Goal: Task Accomplishment & Management: Manage account settings

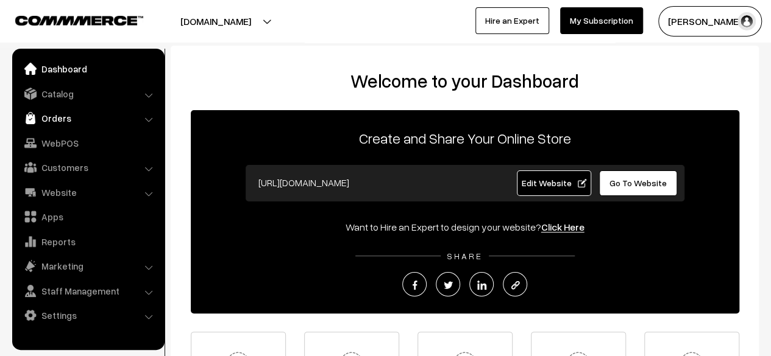
click at [59, 118] on link "Orders" at bounding box center [87, 118] width 145 height 22
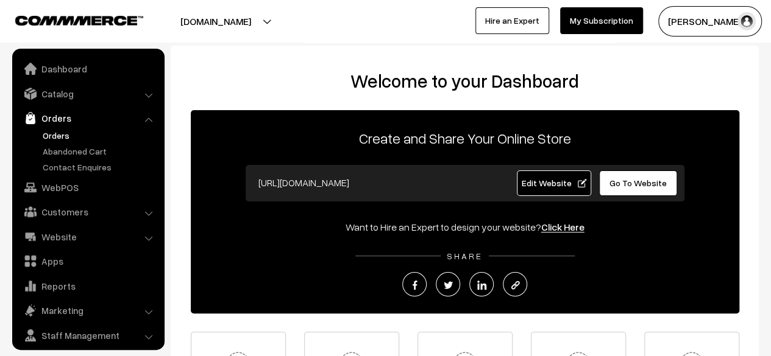
click at [61, 135] on link "Orders" at bounding box center [100, 135] width 121 height 13
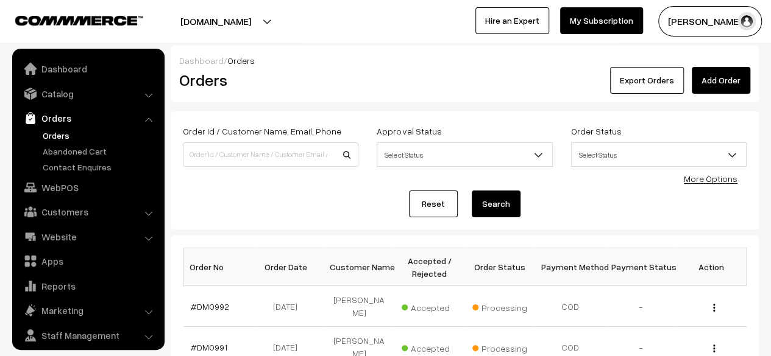
scroll to position [32, 0]
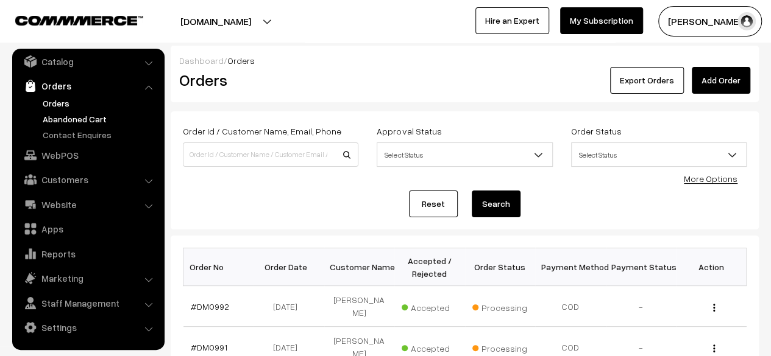
click at [65, 118] on link "Abandoned Cart" at bounding box center [100, 119] width 121 height 13
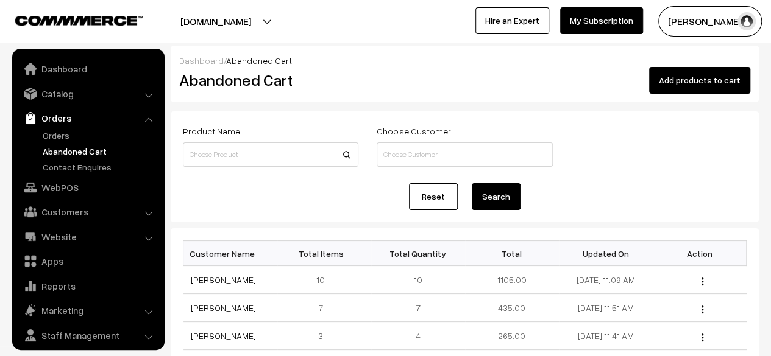
scroll to position [32, 0]
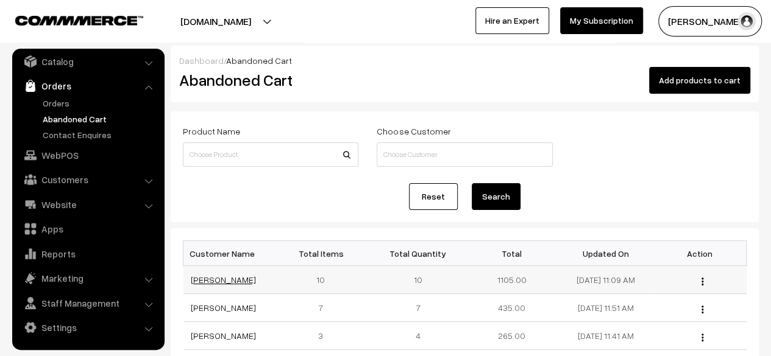
click at [208, 278] on link "[PERSON_NAME]" at bounding box center [223, 280] width 65 height 10
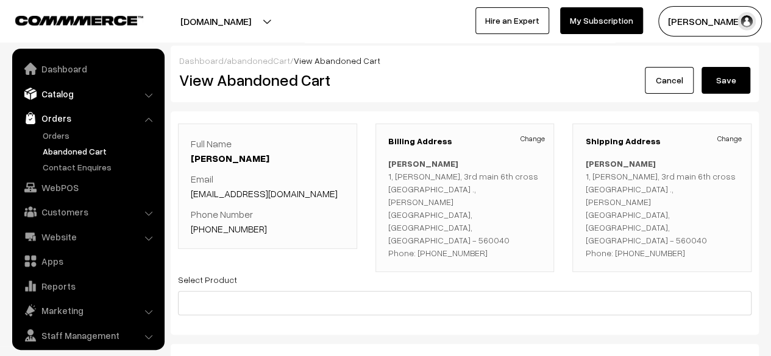
click at [49, 94] on link "Catalog" at bounding box center [87, 94] width 145 height 22
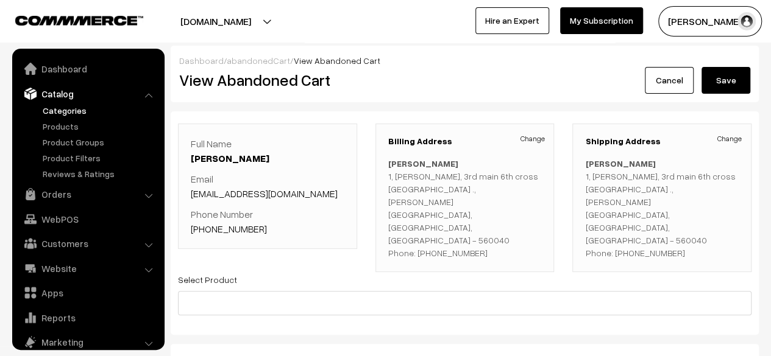
click at [59, 109] on link "Categories" at bounding box center [100, 110] width 121 height 13
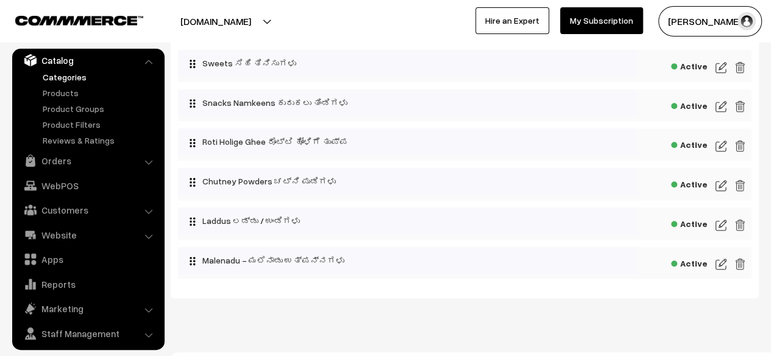
scroll to position [273, 0]
click at [720, 104] on img at bounding box center [720, 105] width 11 height 15
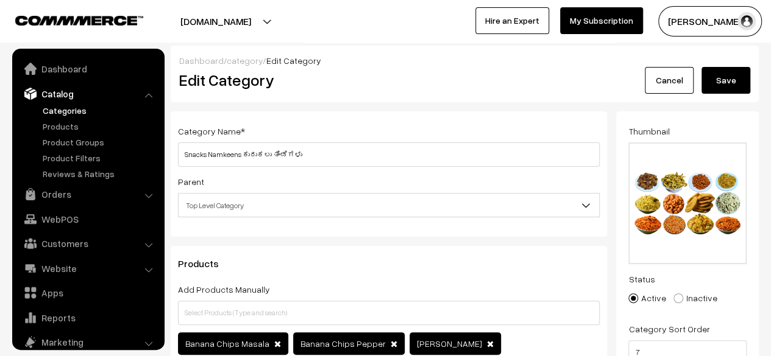
scroll to position [34, 0]
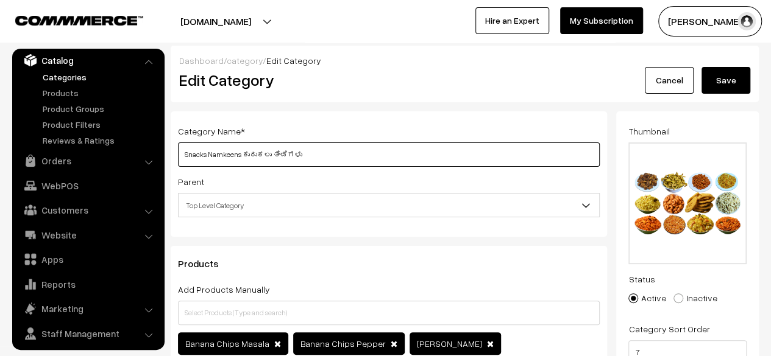
click at [241, 154] on input "Snacks Namkeens ಕುರುಕಲು ತಿಂಡಿಗಳು" at bounding box center [389, 155] width 422 height 24
type input "Snacks ಕುರುಕಲು ತಿಂಡಿಗಳು"
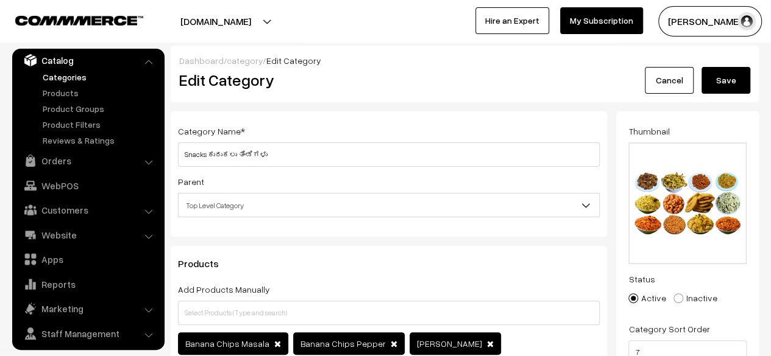
click at [720, 79] on button "Save" at bounding box center [725, 80] width 49 height 27
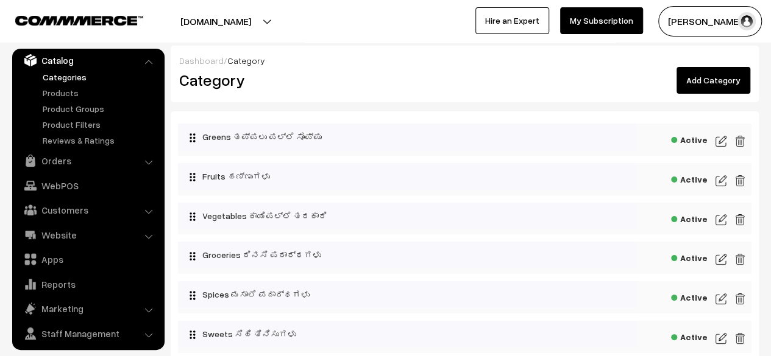
click at [711, 83] on link "Add Category" at bounding box center [713, 80] width 74 height 27
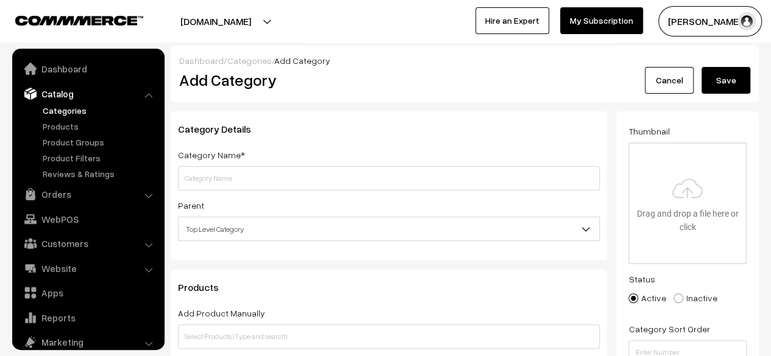
scroll to position [34, 0]
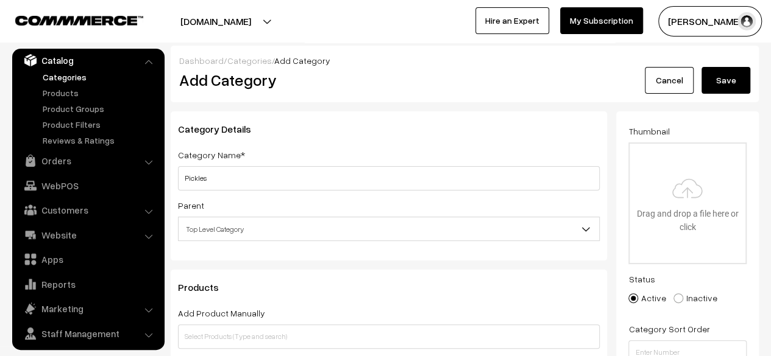
type input "Pickles"
click at [711, 83] on button "Save" at bounding box center [725, 80] width 49 height 27
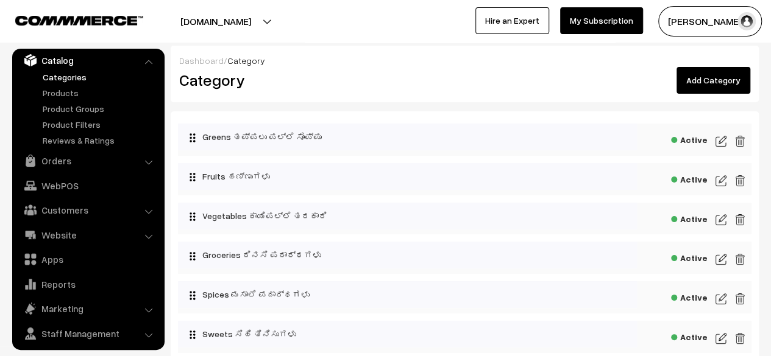
click at [718, 77] on link "Add Category" at bounding box center [713, 80] width 74 height 27
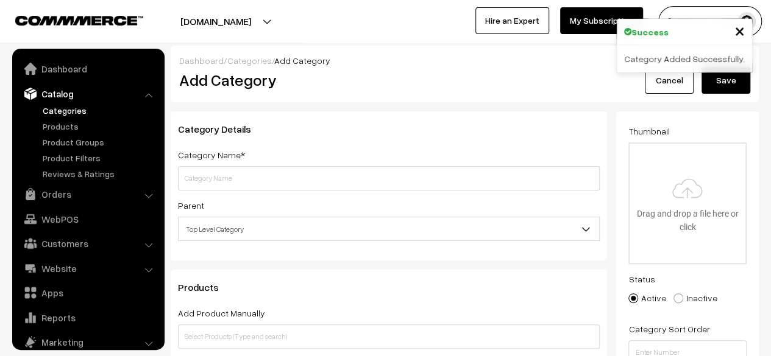
scroll to position [34, 0]
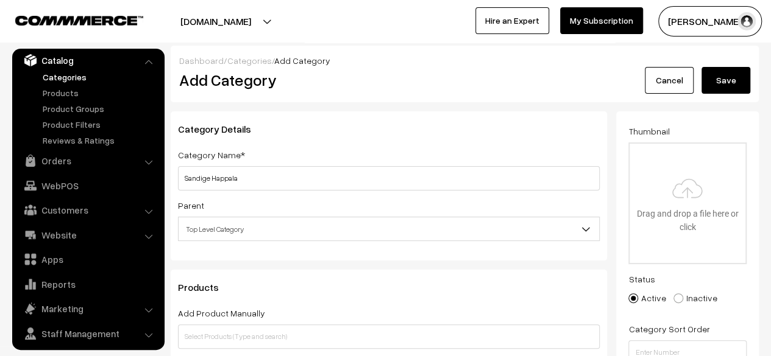
type input "Sandige Happala"
click at [718, 77] on button "Save" at bounding box center [725, 80] width 49 height 27
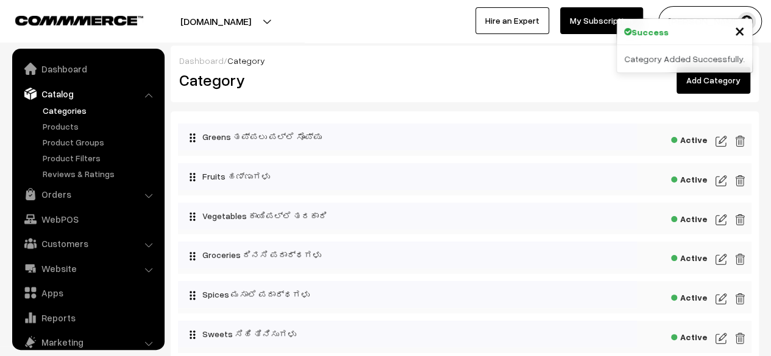
scroll to position [34, 0]
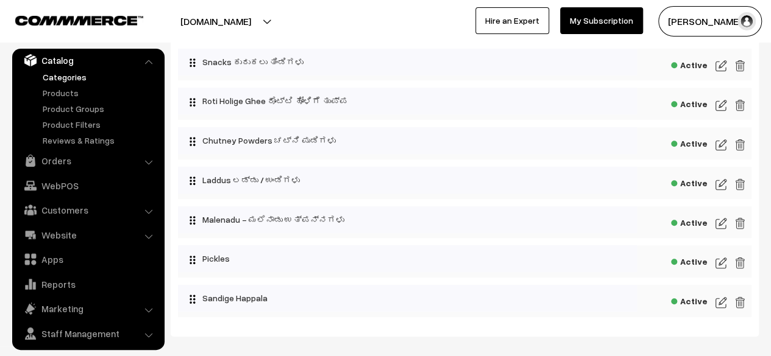
scroll to position [314, 0]
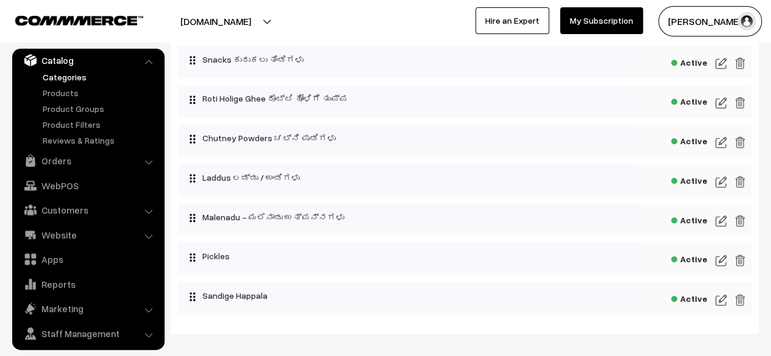
click at [720, 263] on img at bounding box center [720, 261] width 11 height 15
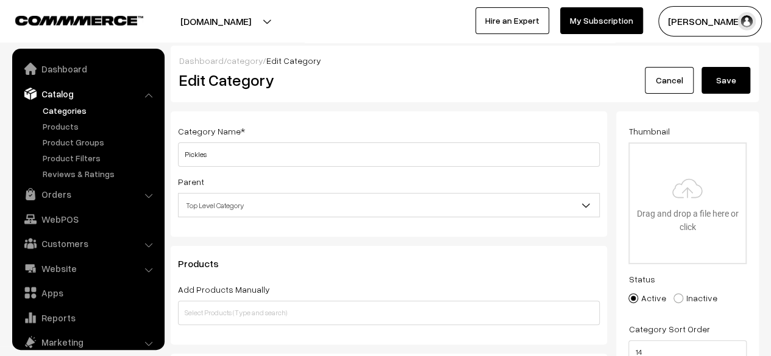
scroll to position [34, 0]
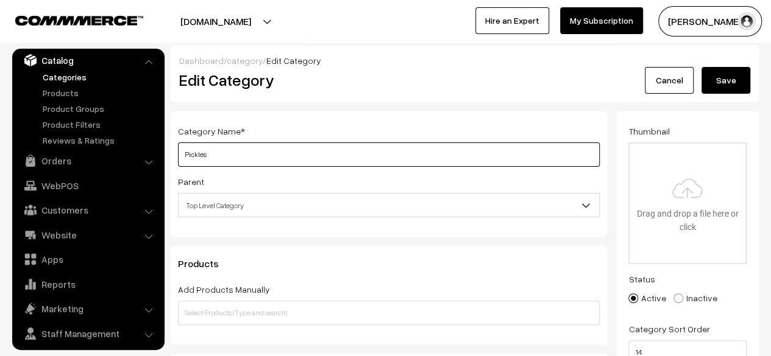
click at [442, 157] on input "Pickles" at bounding box center [389, 155] width 422 height 24
type input "Pickles ಉಪ್ಪಿನಕಾಯಿಗಳು"
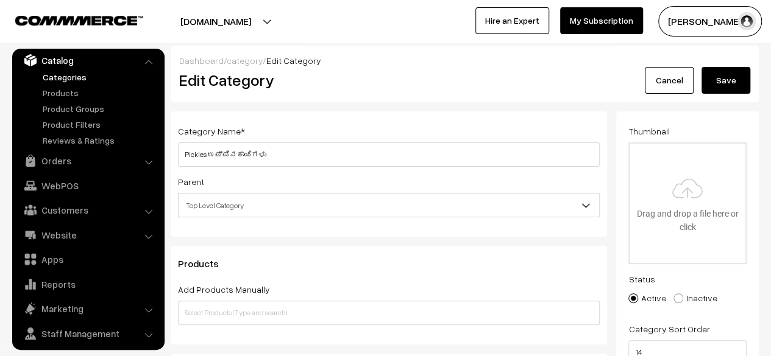
click at [722, 86] on button "Save" at bounding box center [725, 80] width 49 height 27
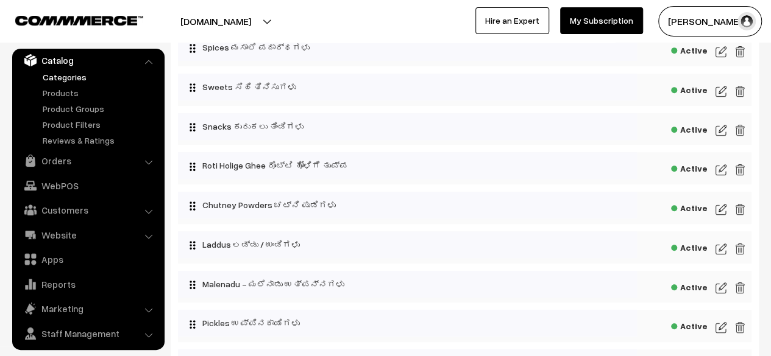
scroll to position [374, 0]
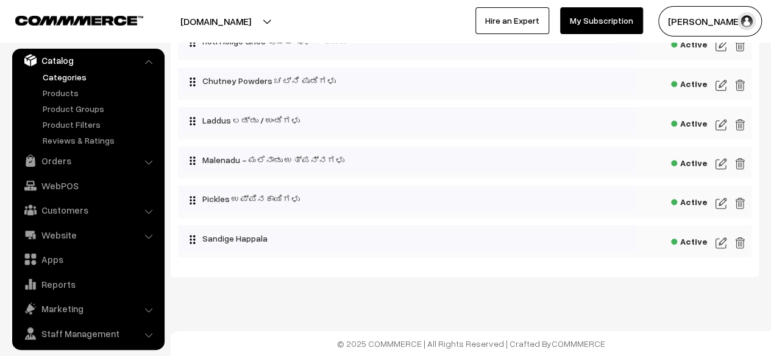
click at [720, 241] on img at bounding box center [720, 243] width 11 height 15
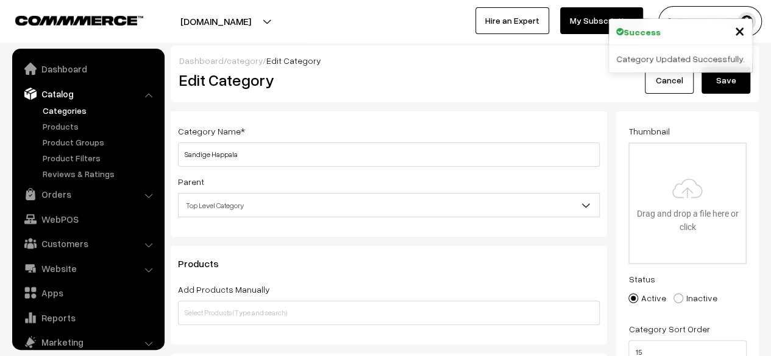
scroll to position [34, 0]
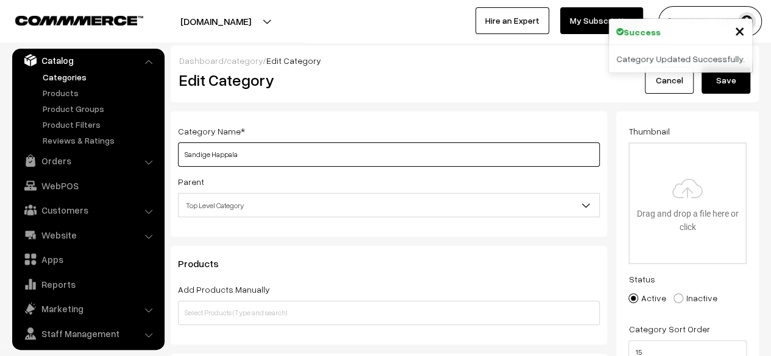
click at [413, 158] on input "Sandige Happala" at bounding box center [389, 155] width 422 height 24
type input "Sandige Happala ಸಂಡಿಗೆ ಹಪ್ಪಳ"
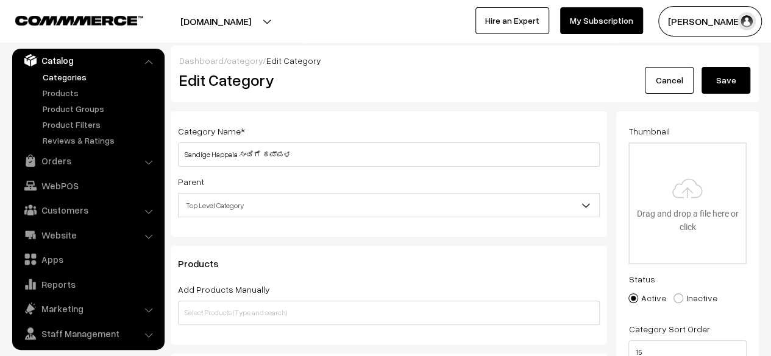
click at [719, 81] on button "Save" at bounding box center [725, 80] width 49 height 27
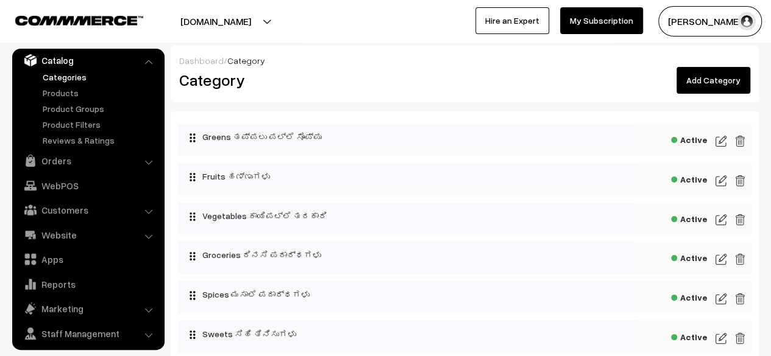
click at [725, 140] on img at bounding box center [720, 141] width 11 height 15
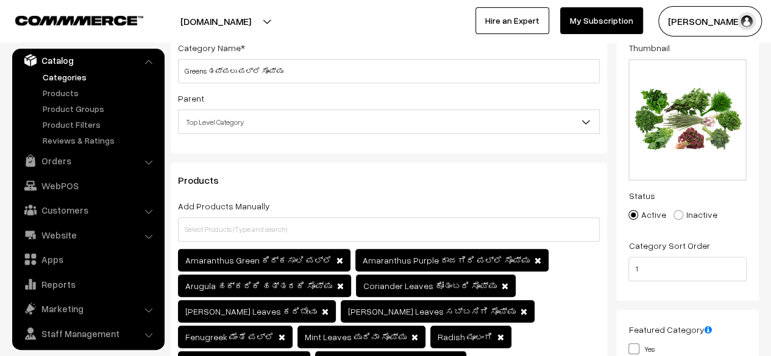
scroll to position [83, 0]
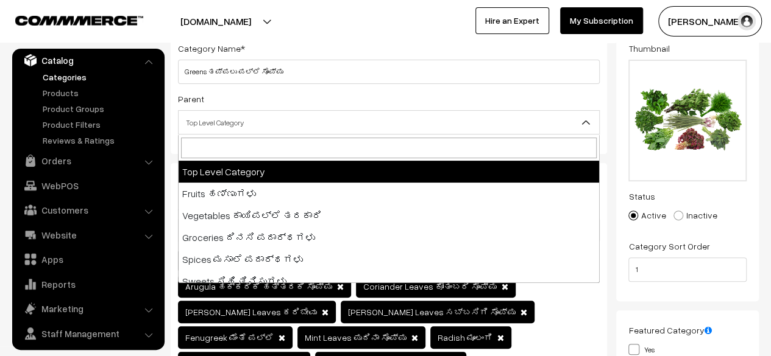
click at [584, 122] on b at bounding box center [586, 122] width 12 height 12
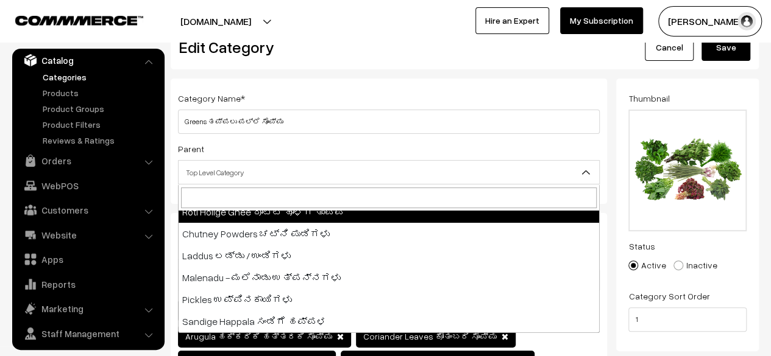
scroll to position [0, 0]
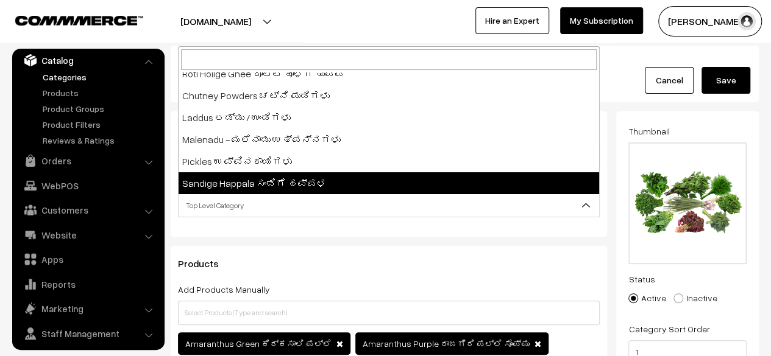
click at [584, 205] on b at bounding box center [586, 205] width 12 height 12
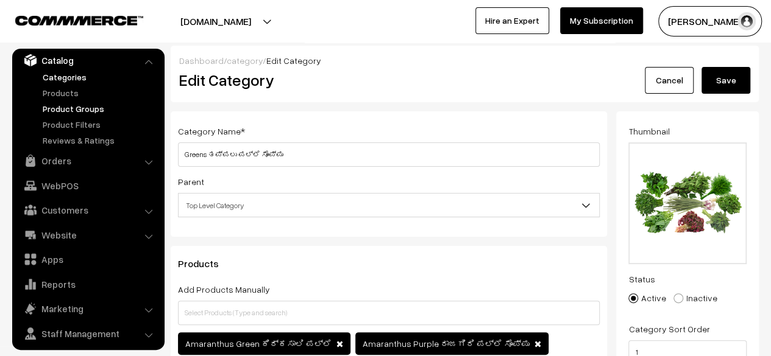
click at [65, 110] on link "Product Groups" at bounding box center [100, 108] width 121 height 13
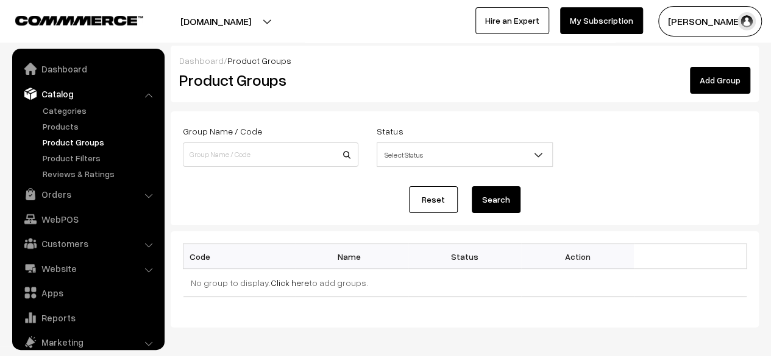
scroll to position [34, 0]
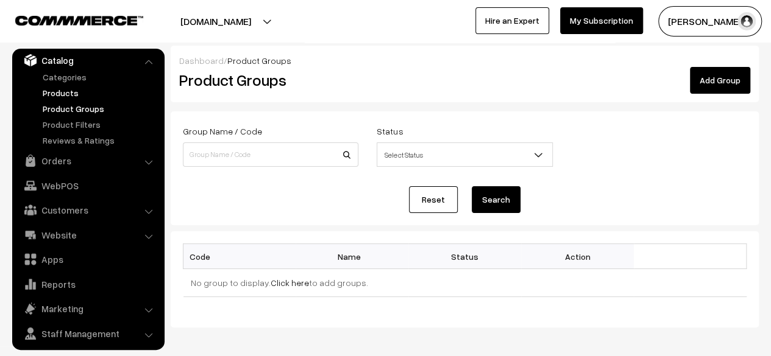
click at [60, 94] on link "Products" at bounding box center [100, 93] width 121 height 13
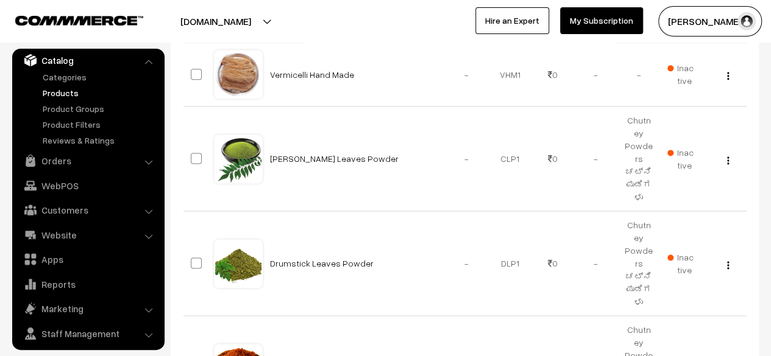
scroll to position [747, 0]
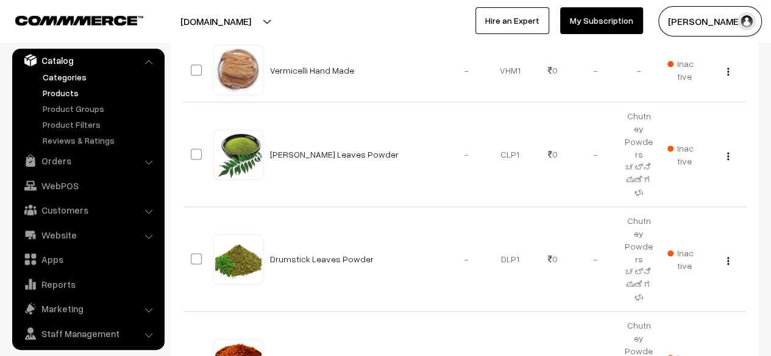
click at [62, 76] on link "Categories" at bounding box center [100, 77] width 121 height 13
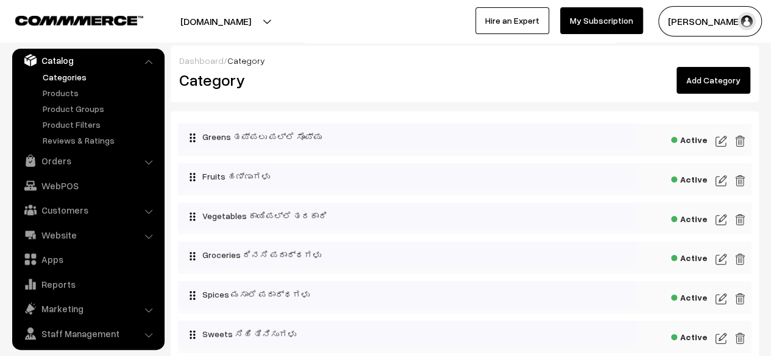
click at [706, 79] on link "Add Category" at bounding box center [713, 80] width 74 height 27
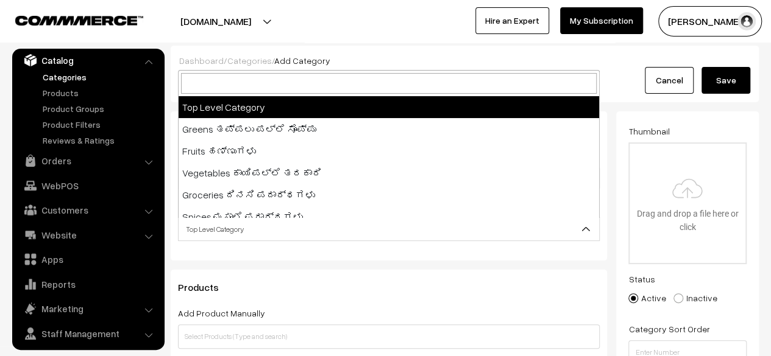
click at [369, 226] on span "Top Level Category" at bounding box center [389, 229] width 420 height 21
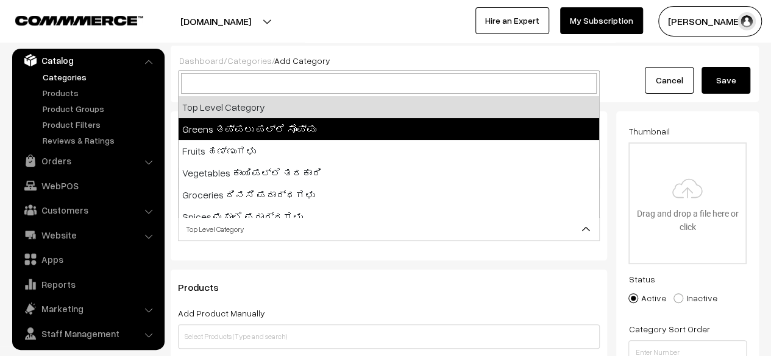
click at [670, 82] on link "Cancel" at bounding box center [669, 80] width 49 height 27
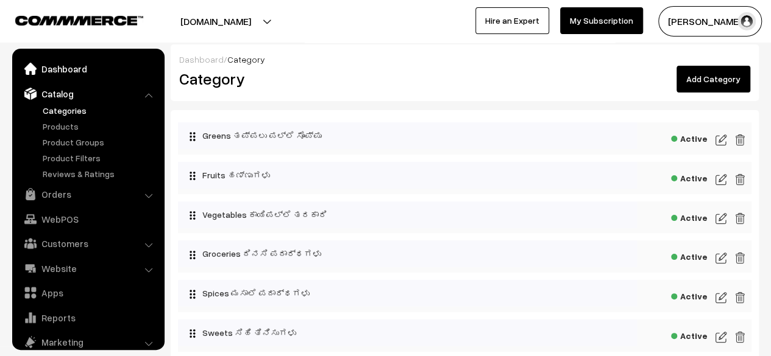
click at [59, 71] on link "Dashboard" at bounding box center [87, 69] width 145 height 22
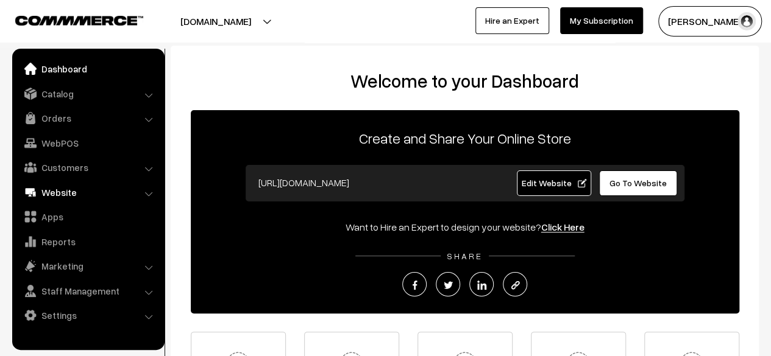
click at [60, 187] on link "Website" at bounding box center [87, 193] width 145 height 22
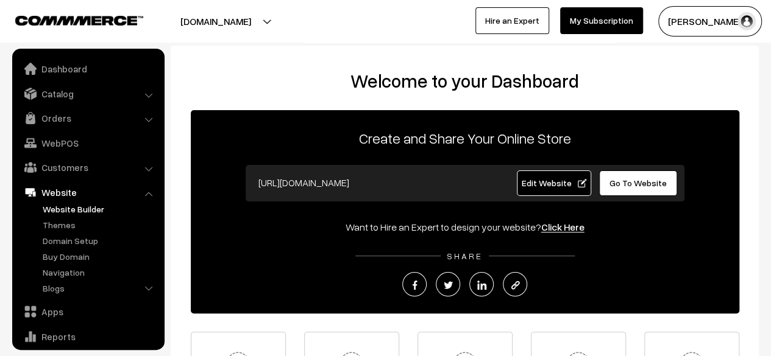
click at [70, 210] on link "Website Builder" at bounding box center [100, 209] width 121 height 13
